Goal: Information Seeking & Learning: Learn about a topic

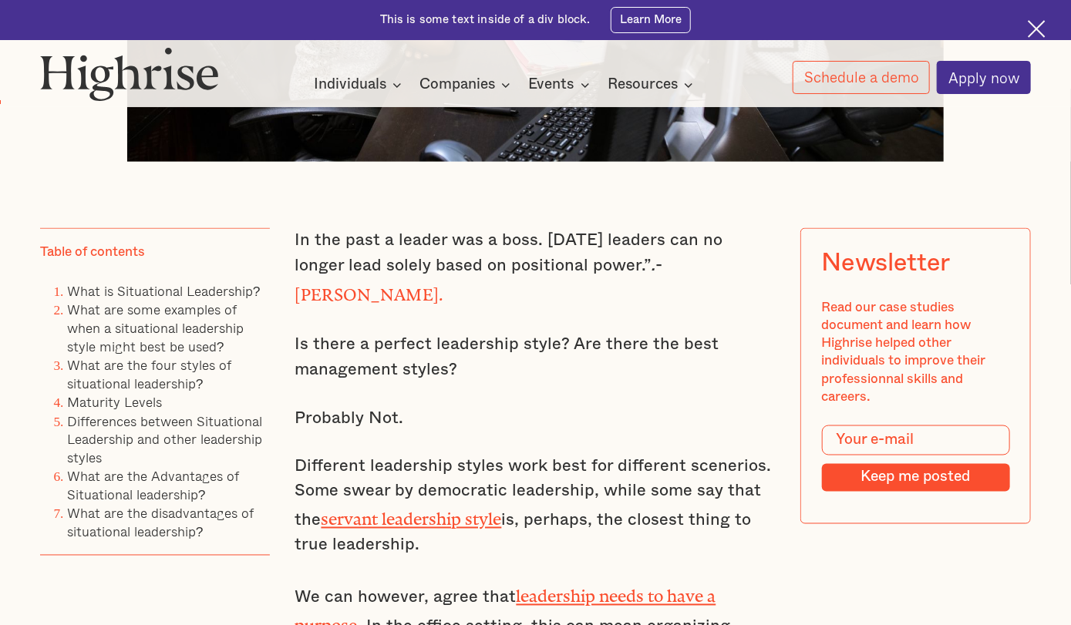
scroll to position [925, 0]
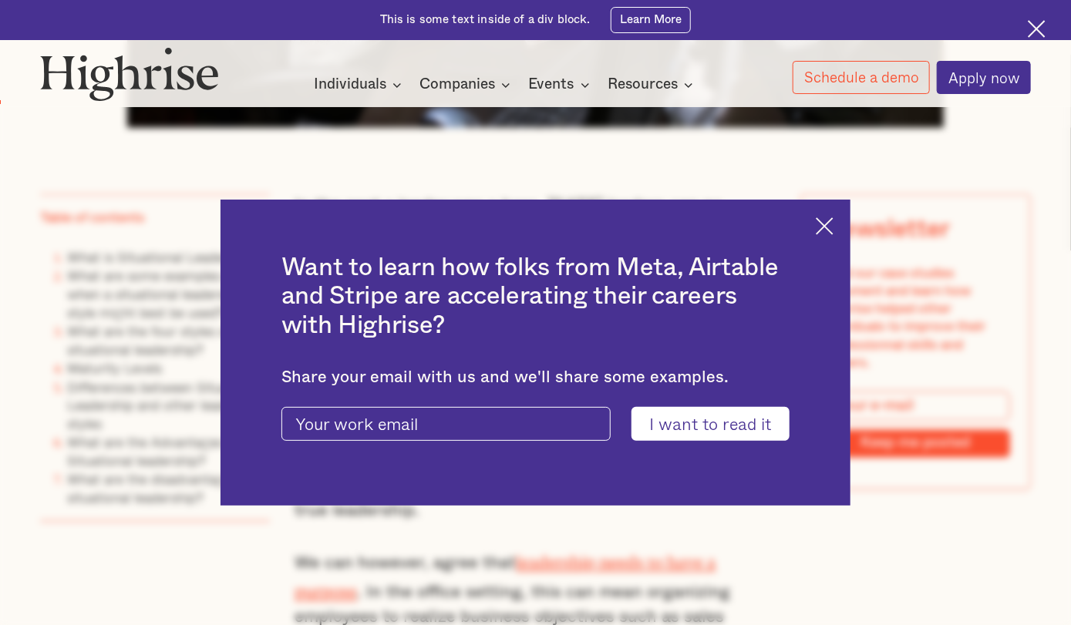
click at [833, 224] on img at bounding box center [825, 226] width 18 height 18
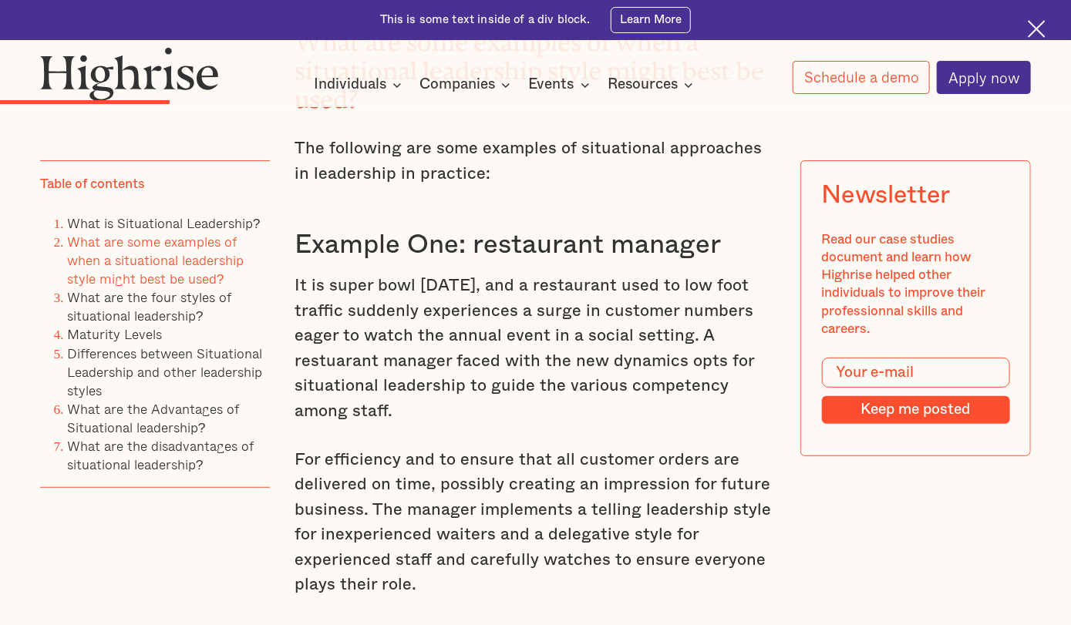
scroll to position [2852, 0]
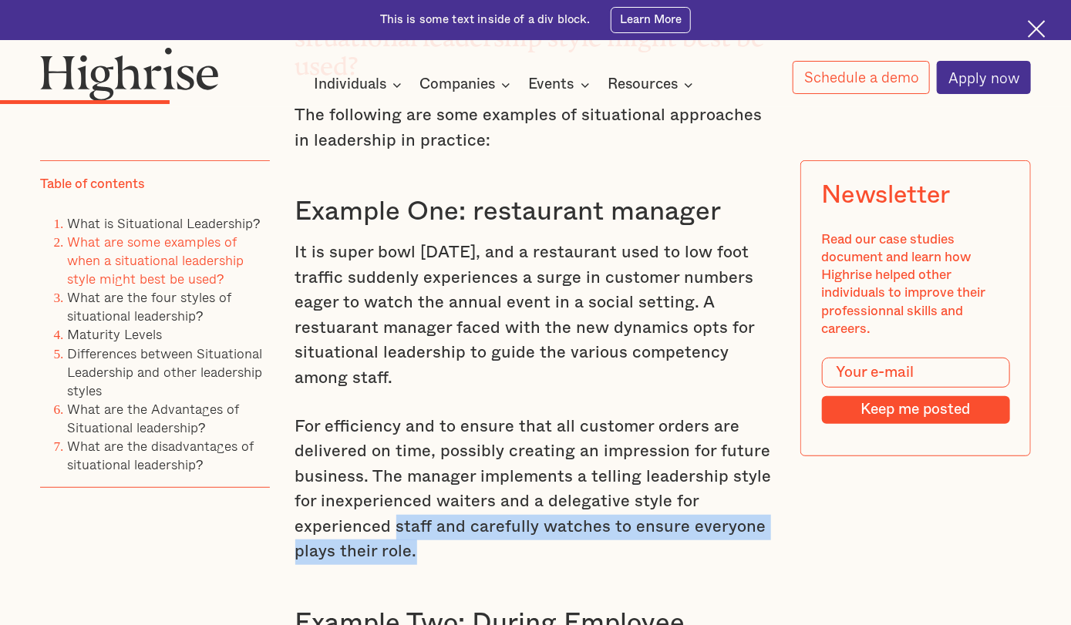
drag, startPoint x: 443, startPoint y: 493, endPoint x: 393, endPoint y: 451, distance: 65.2
click at [393, 451] on p "For efficiency and to ensure that all customer orders are delivered on time, po…" at bounding box center [535, 490] width 481 height 150
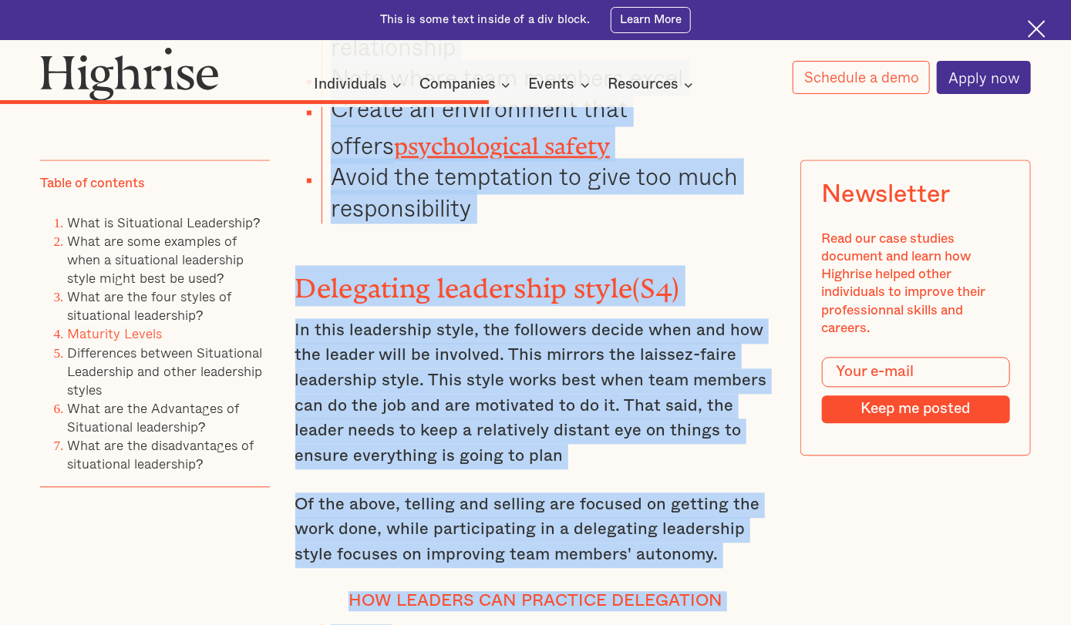
scroll to position [6631, 0]
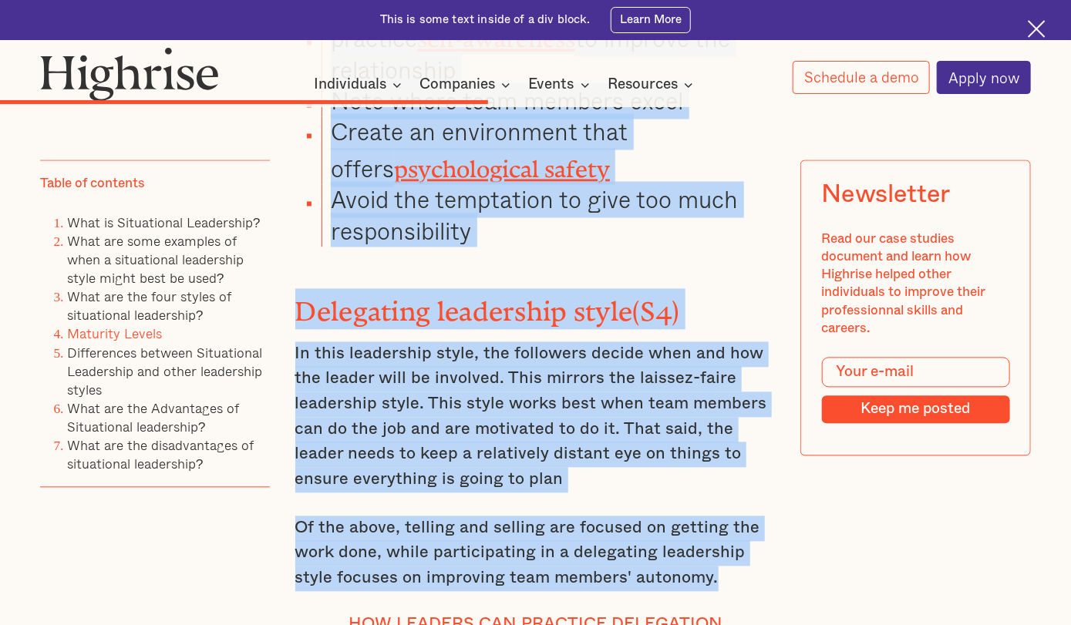
drag, startPoint x: 297, startPoint y: 224, endPoint x: 704, endPoint y: 443, distance: 462.6
copy div "Loremipsumd sitametcon adipis Elit Seddoe tem Inc Utlaboree dolor magnaaliq eni…"
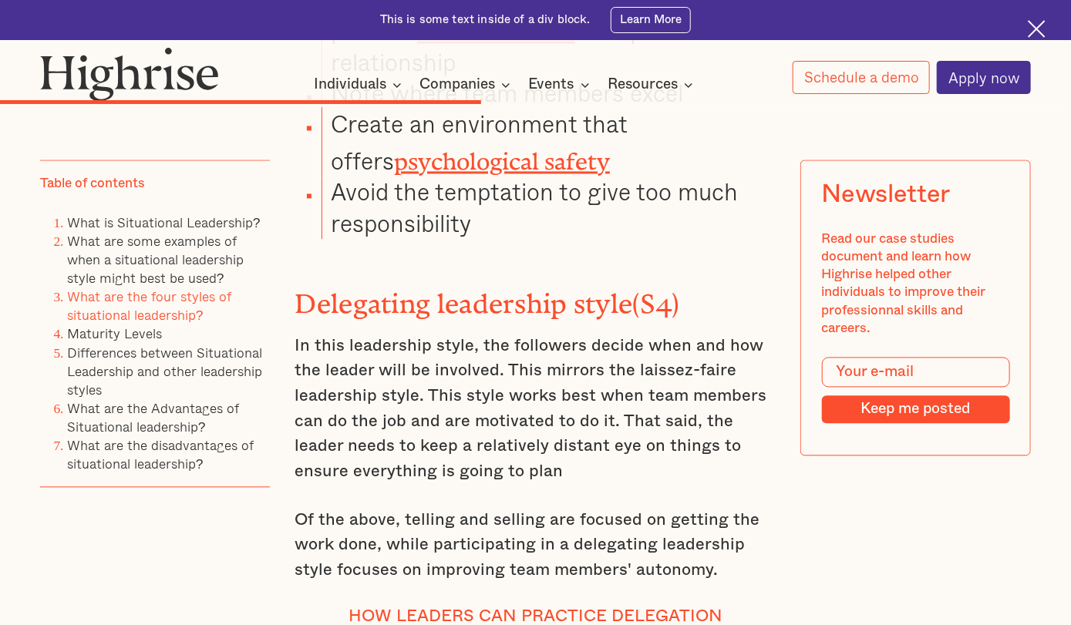
scroll to position [6711, 0]
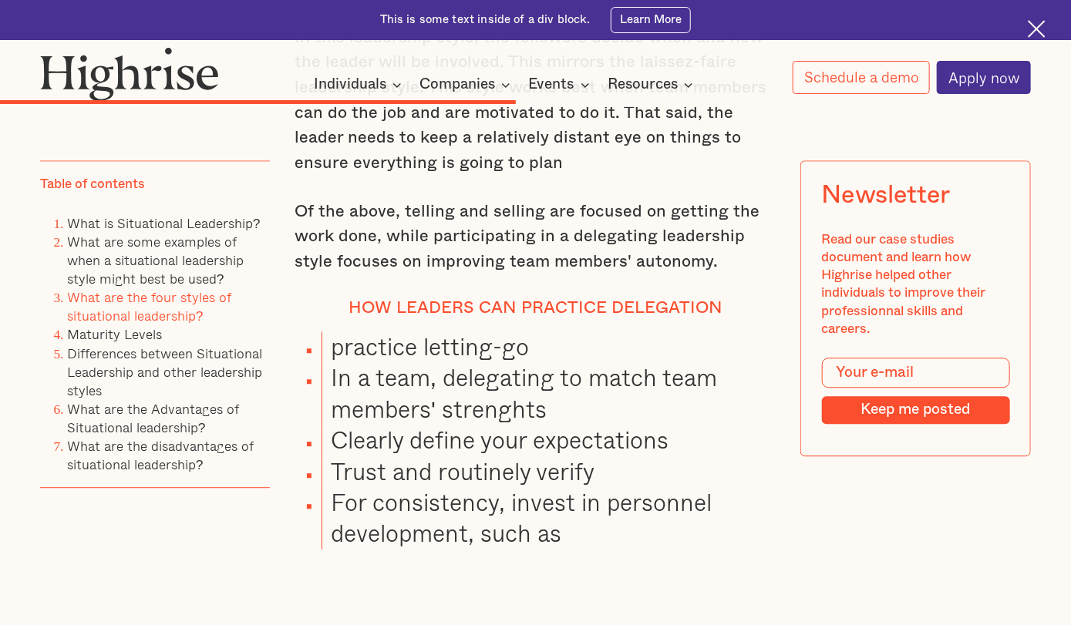
scroll to position [6943, 0]
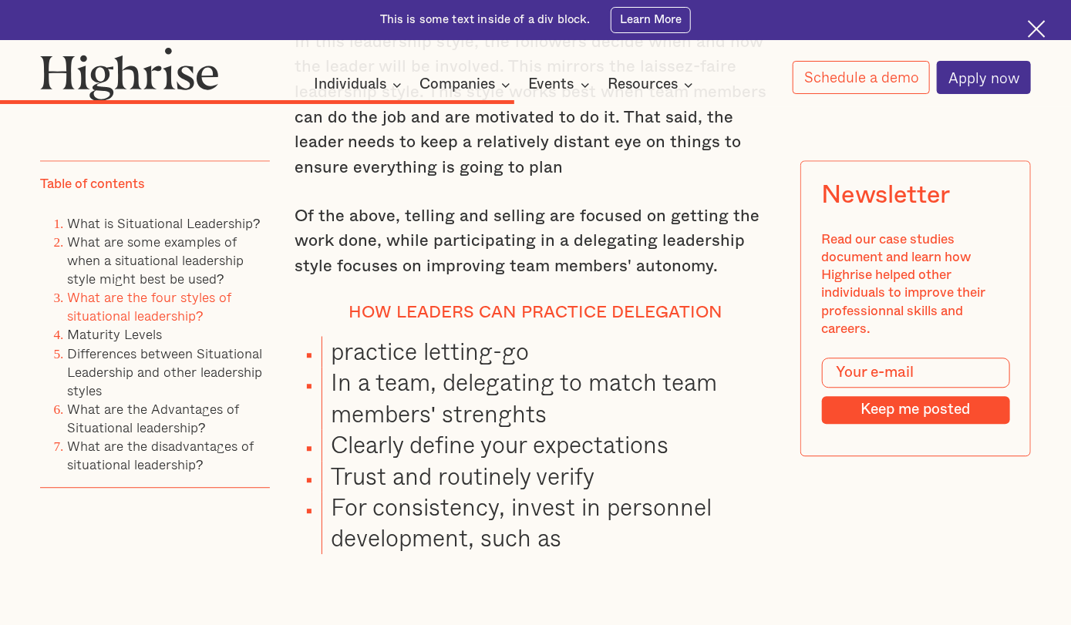
click at [965, 564] on div "In the past a leader was a boss. [DATE] leaders can no longer lead solely based…" at bounding box center [535, 347] width 991 height 12343
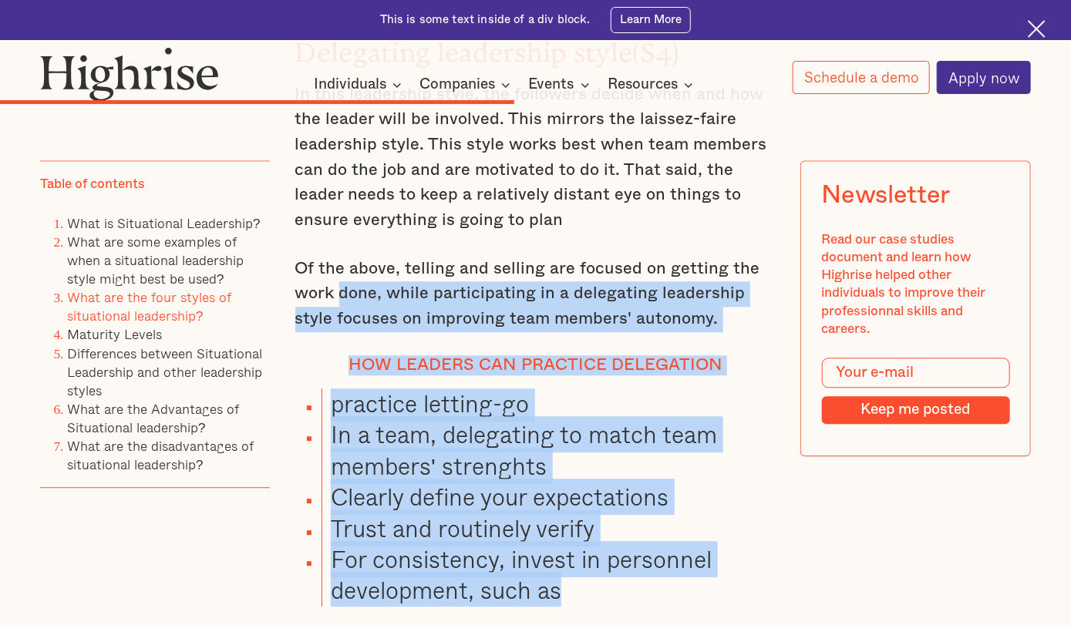
scroll to position [6866, 0]
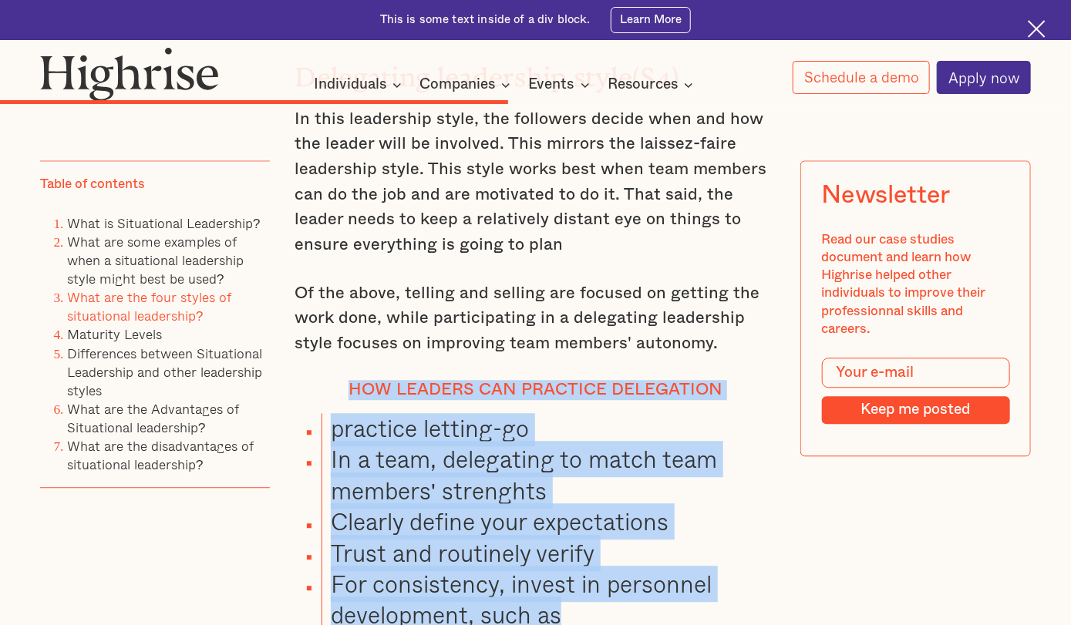
drag, startPoint x: 653, startPoint y: 453, endPoint x: 327, endPoint y: 233, distance: 393.7
copy div "How leaders can Practice Delegation practice letting-go In a team, delegating t…"
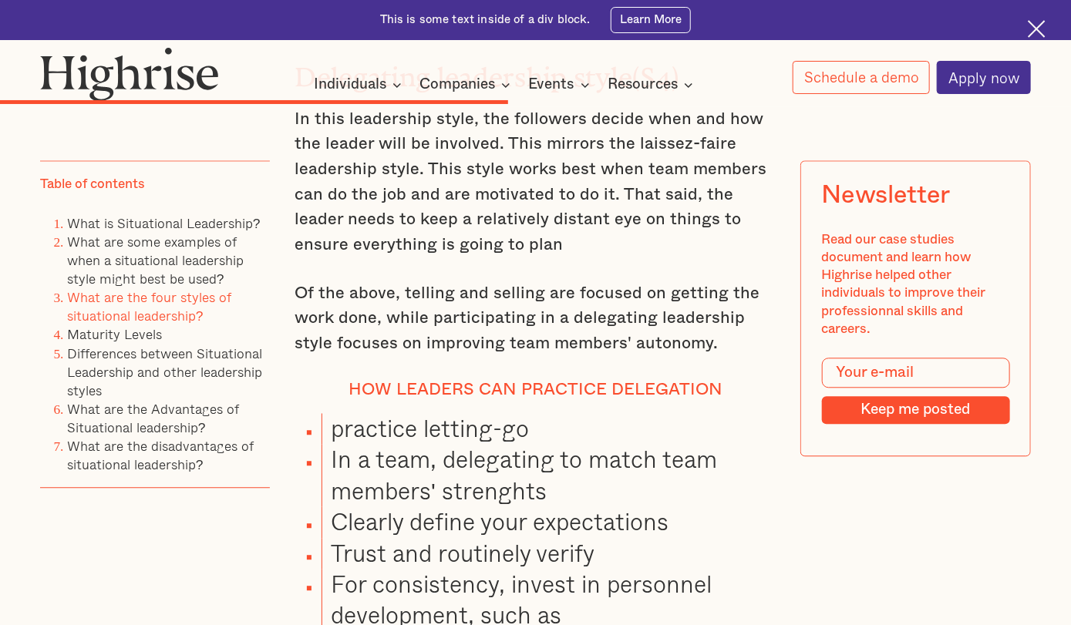
click at [759, 551] on div "In the past a leader was a boss. [DATE] leaders can no longer lead solely based…" at bounding box center [535, 425] width 481 height 12343
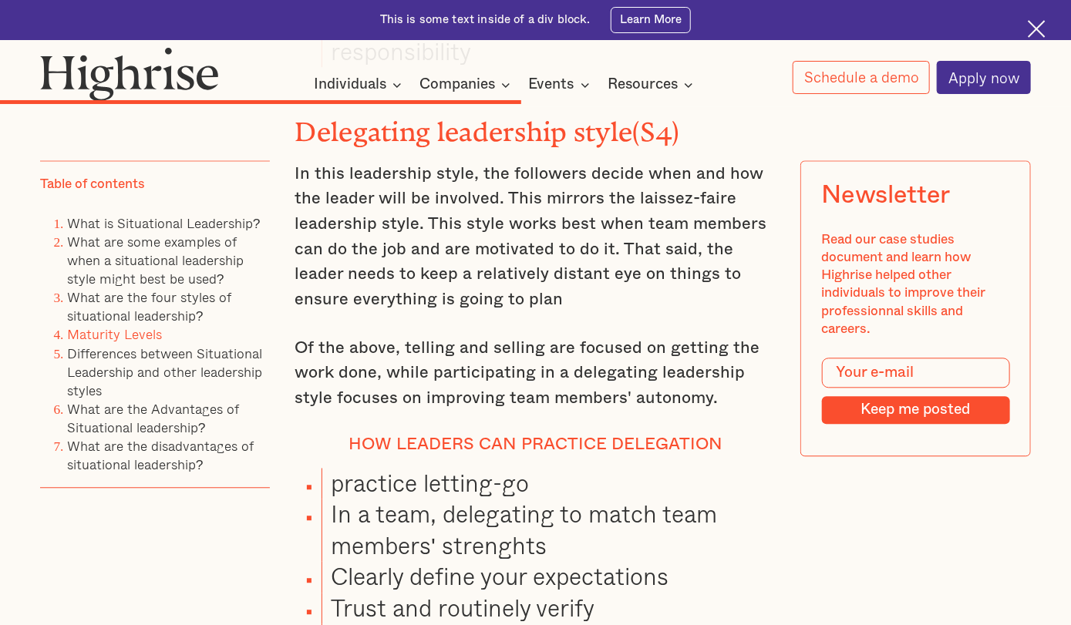
scroll to position [6789, 0]
